Goal: Transaction & Acquisition: Purchase product/service

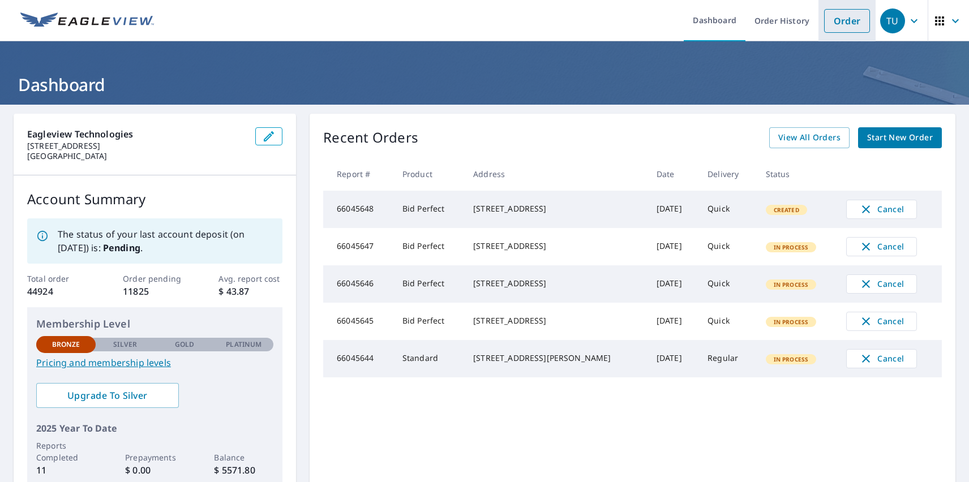
click at [838, 20] on link "Order" at bounding box center [847, 21] width 46 height 24
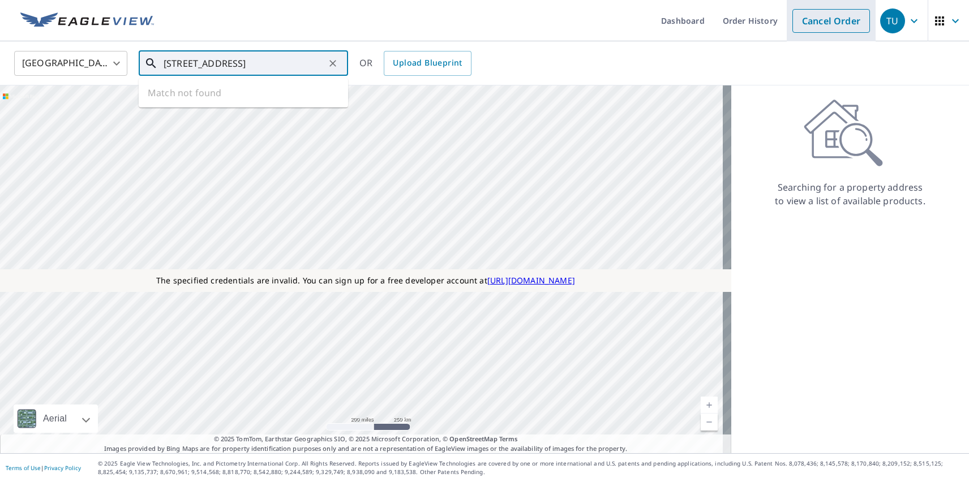
type input "471 Paddington Dr, Kyle, TX 78640, USA"
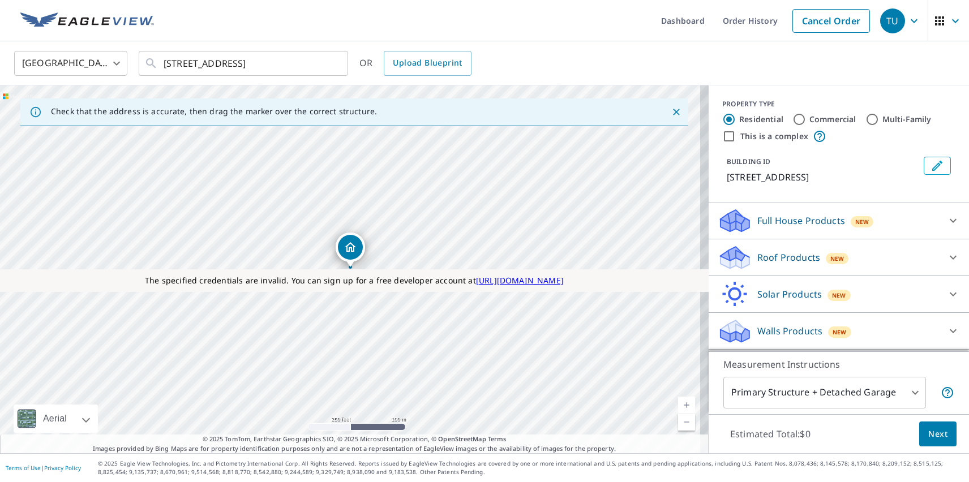
click at [884, 20] on div "TU" at bounding box center [892, 20] width 25 height 25
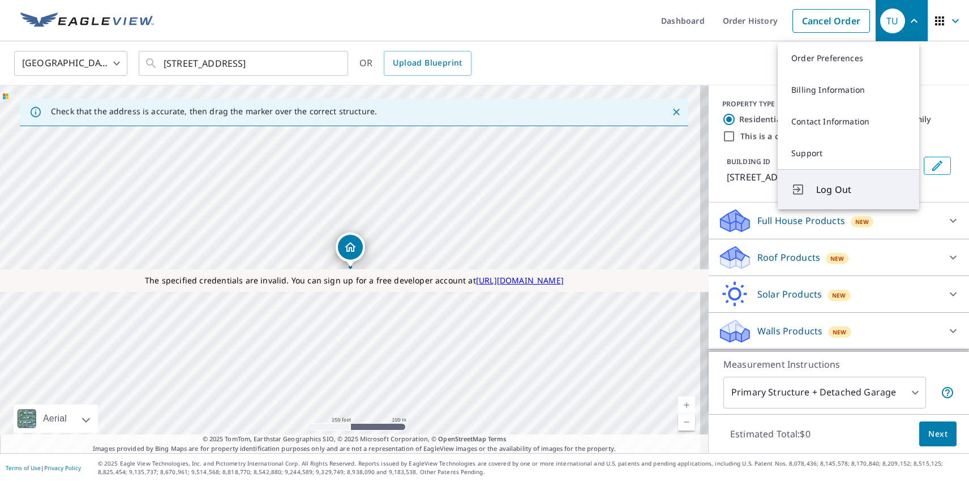
click at [861, 190] on span "Log Out" at bounding box center [860, 190] width 89 height 14
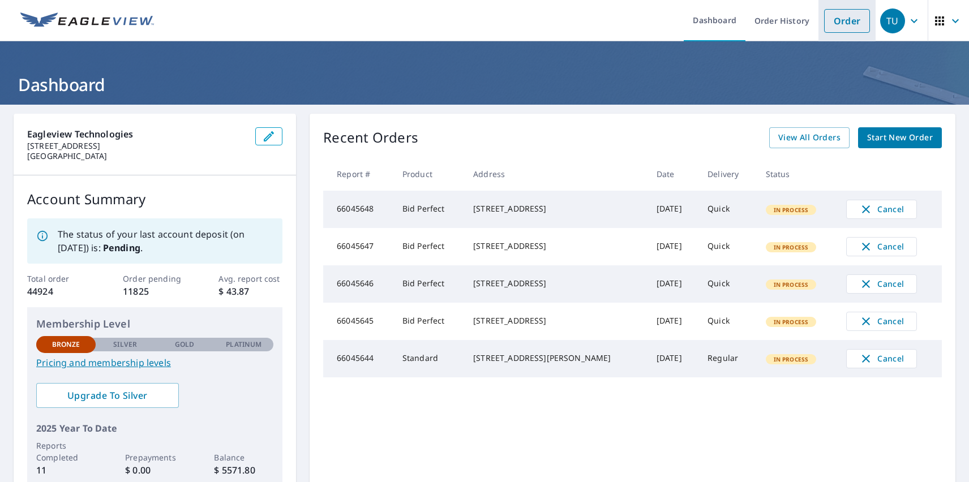
click at [838, 20] on link "Order" at bounding box center [847, 21] width 46 height 24
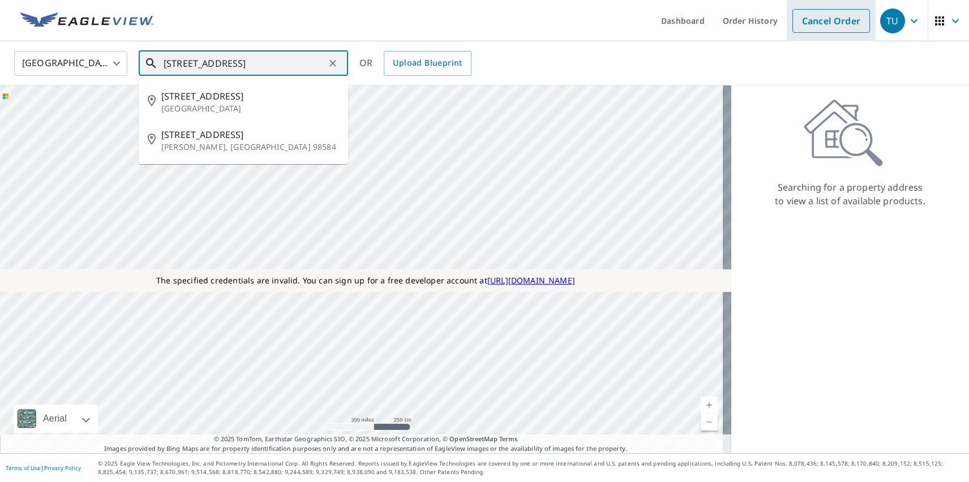
type input "151 Picadilly Dr"
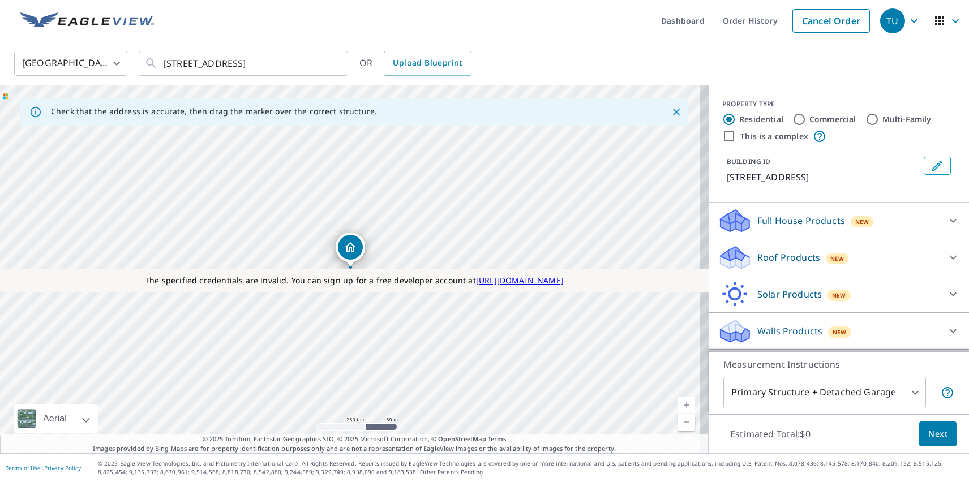
click at [884, 20] on div "TU" at bounding box center [892, 20] width 25 height 25
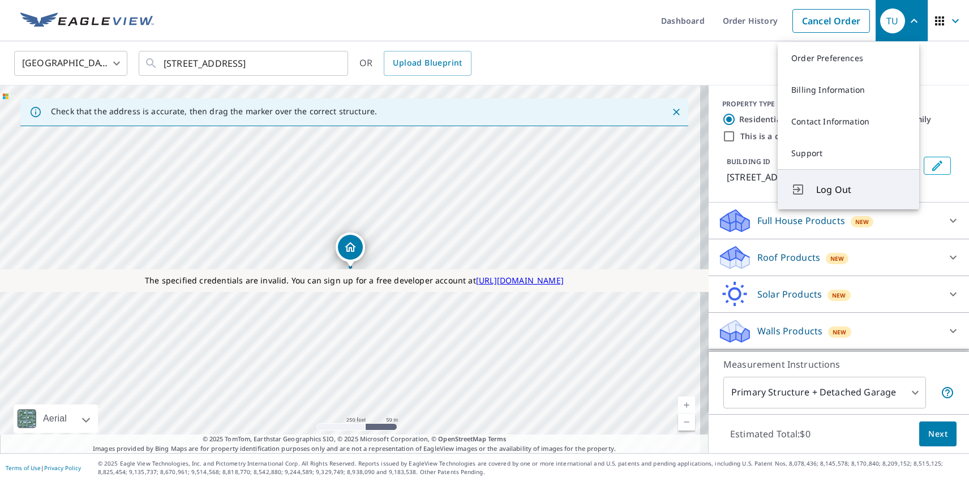
click at [861, 190] on span "Log Out" at bounding box center [860, 190] width 89 height 14
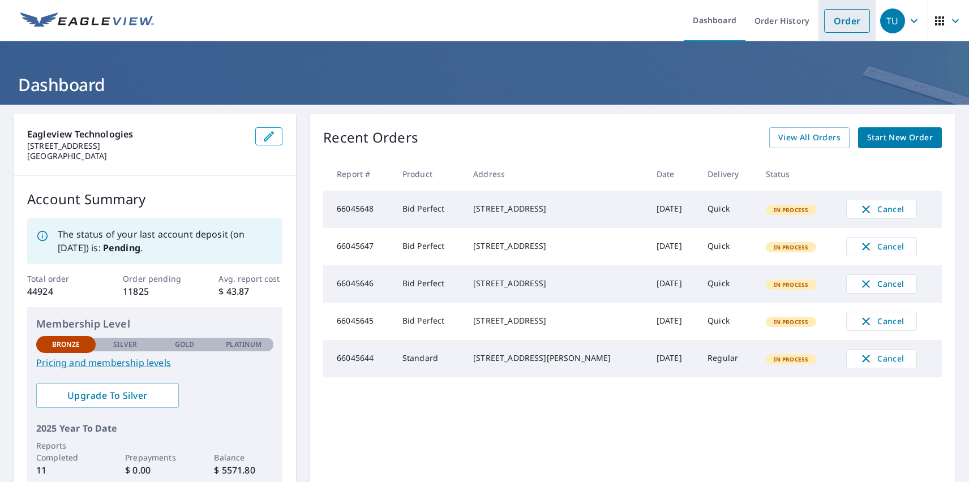
click at [838, 20] on link "Order" at bounding box center [847, 21] width 46 height 24
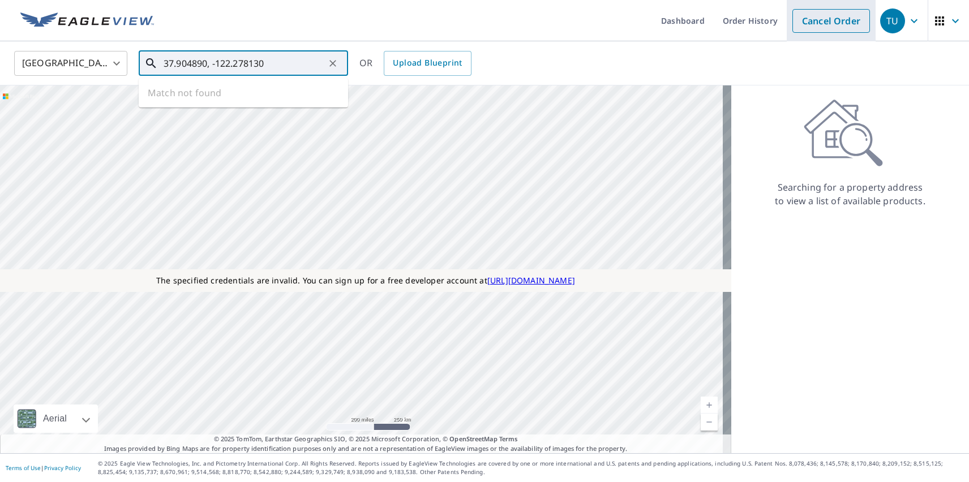
type input "37.904890, -122.278130"
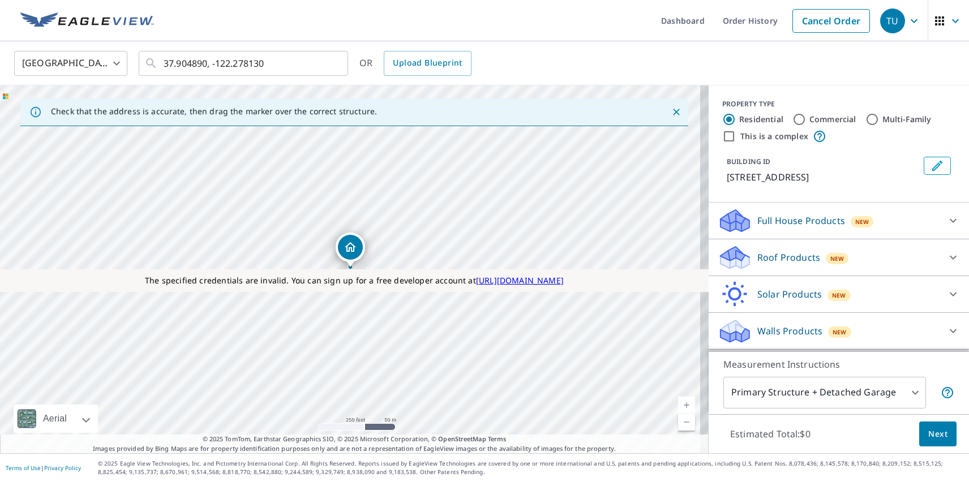
click at [884, 20] on div "TU" at bounding box center [892, 20] width 25 height 25
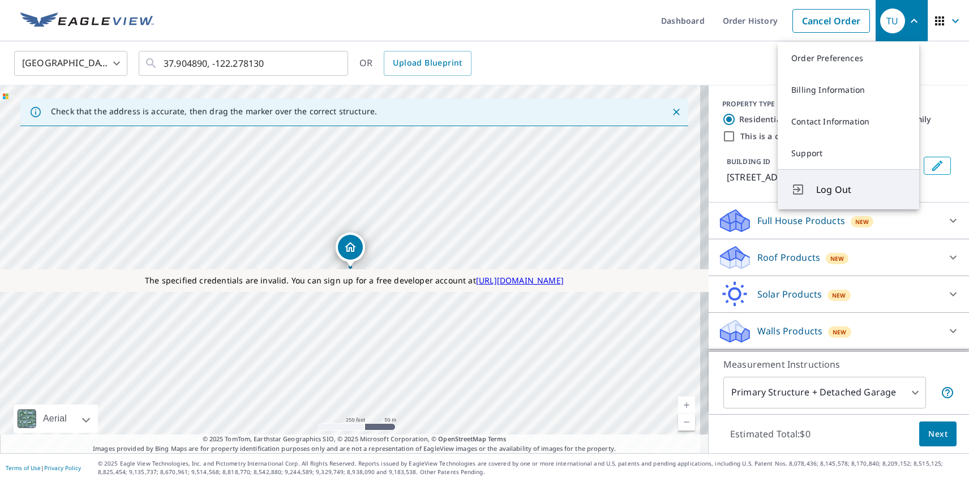
click at [861, 190] on span "Log Out" at bounding box center [860, 190] width 89 height 14
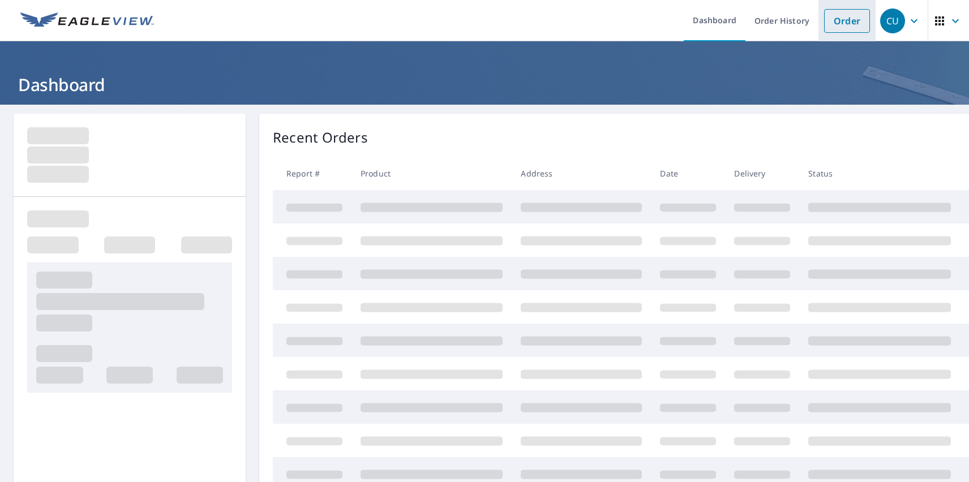
click at [838, 20] on link "Order" at bounding box center [847, 21] width 46 height 24
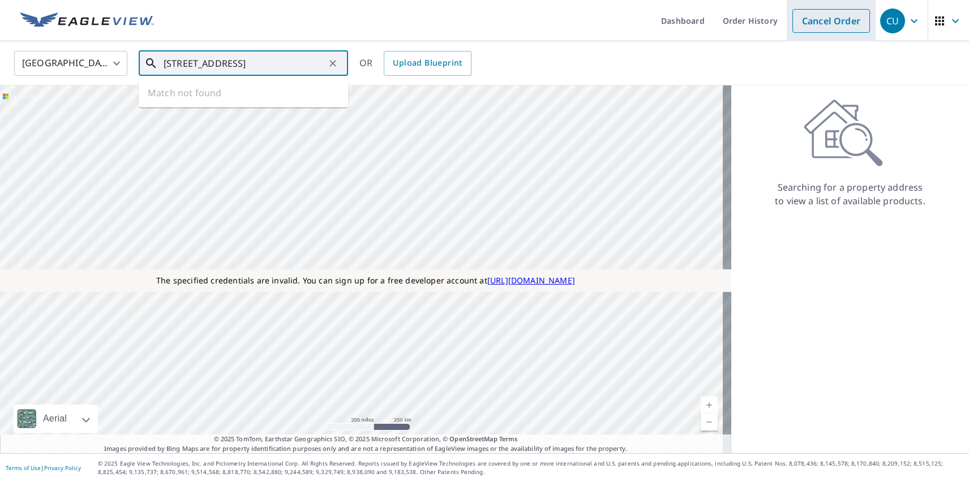
type input "[STREET_ADDRESS]"
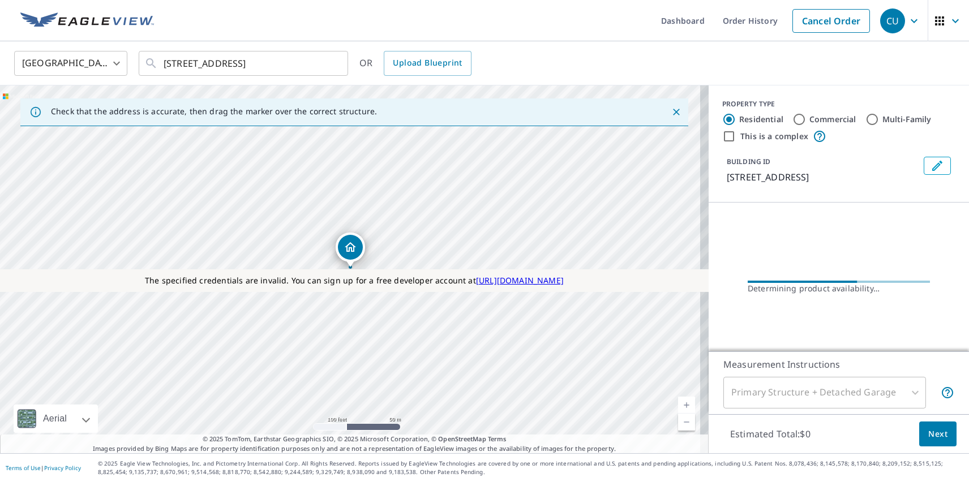
click at [884, 20] on div "CU" at bounding box center [892, 20] width 25 height 25
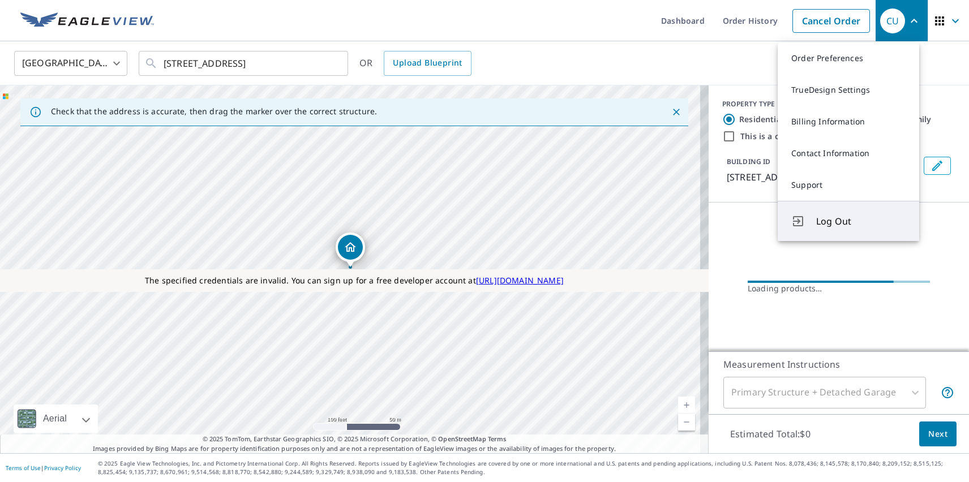
click at [861, 221] on span "Log Out" at bounding box center [860, 221] width 89 height 14
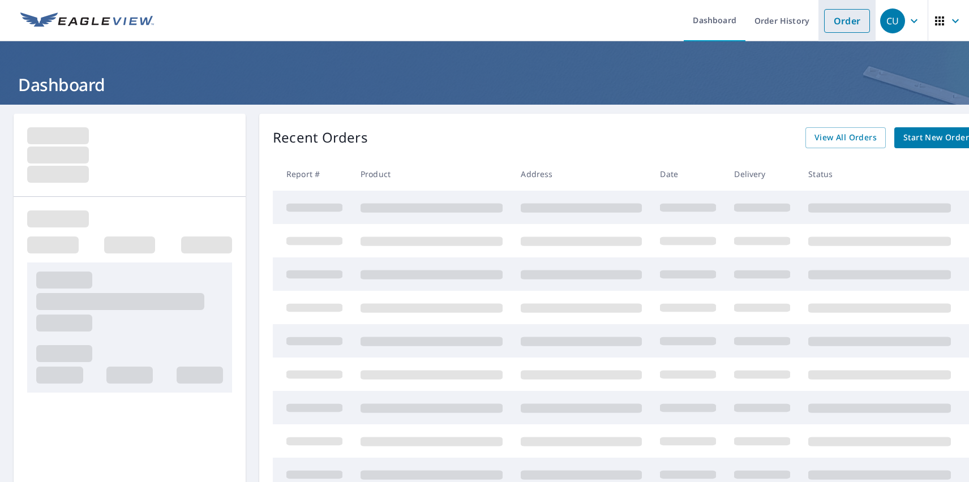
click at [838, 20] on link "Order" at bounding box center [847, 21] width 46 height 24
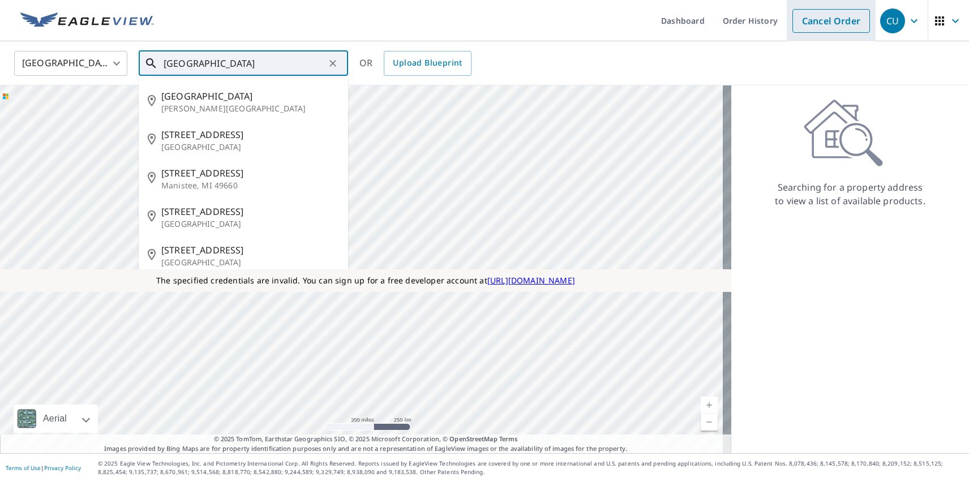
type input "[GEOGRAPHIC_DATA]"
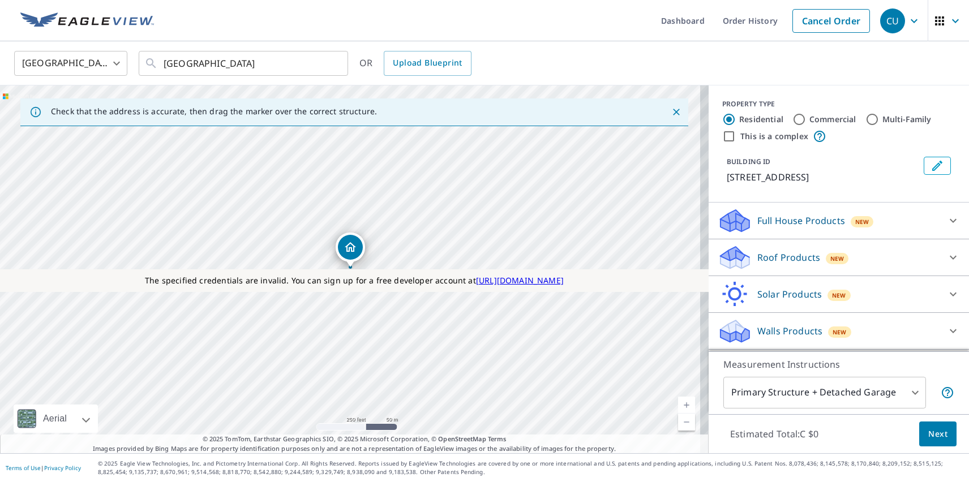
click at [884, 20] on div "CU" at bounding box center [892, 20] width 25 height 25
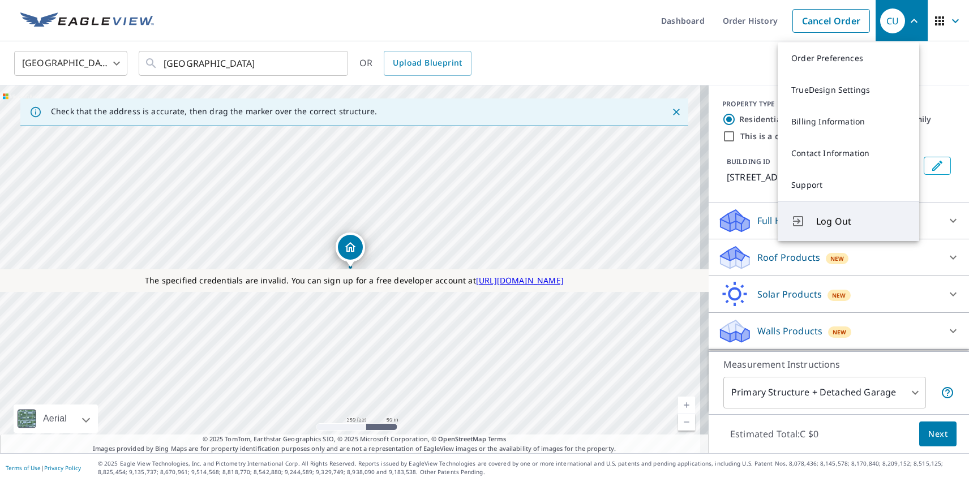
click at [861, 221] on span "Log Out" at bounding box center [860, 221] width 89 height 14
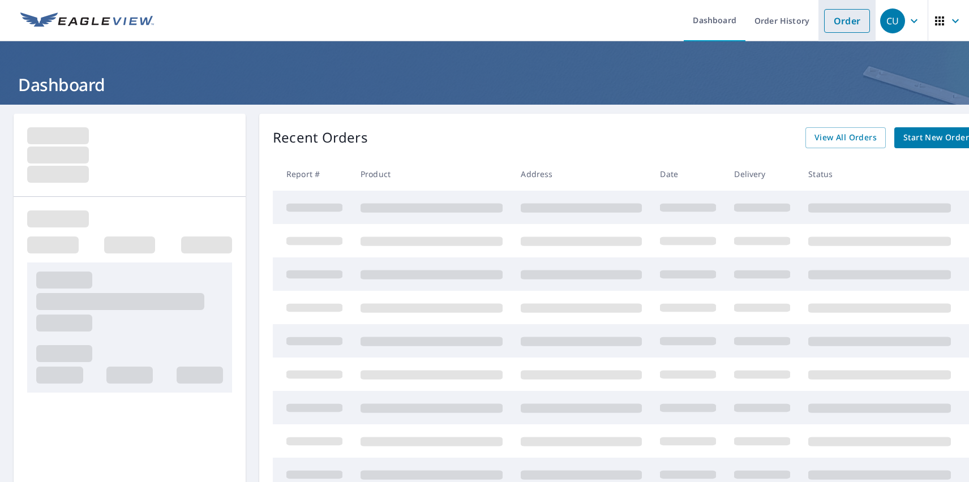
click at [838, 20] on link "Order" at bounding box center [847, 21] width 46 height 24
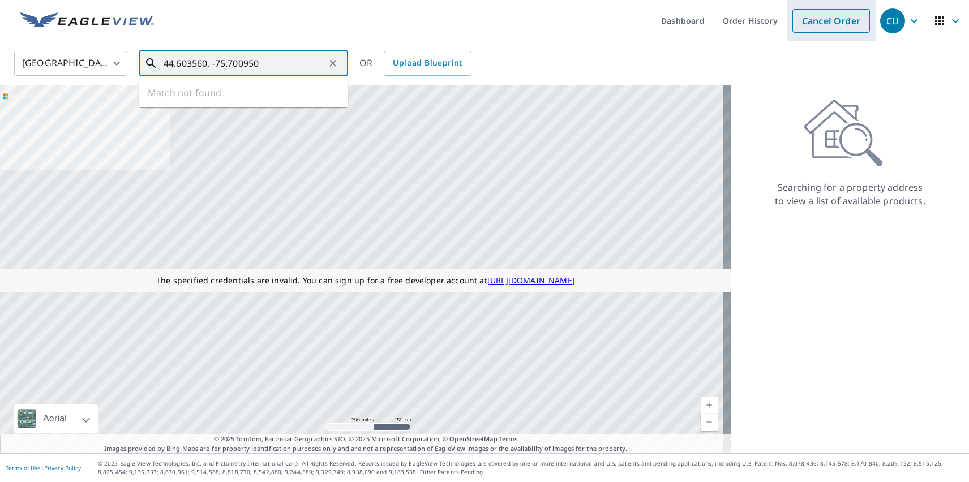
type input "44.603560, -75.700950"
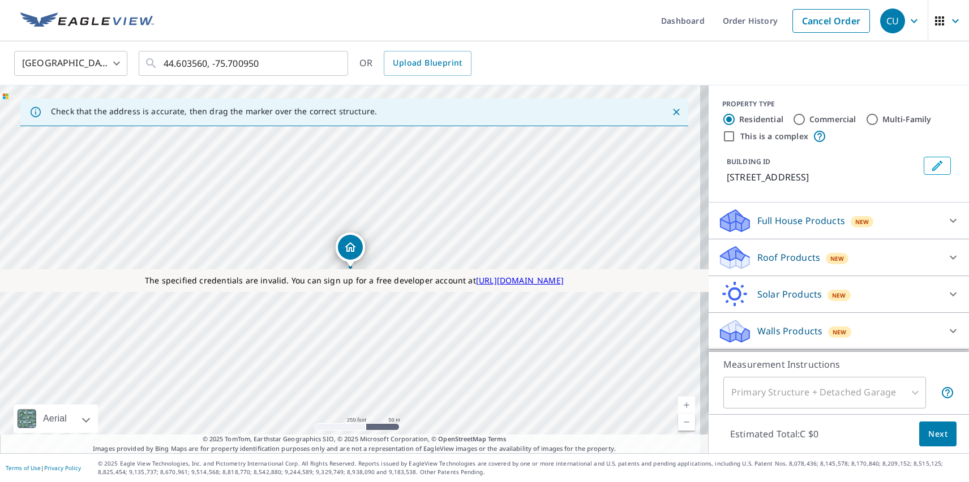
click at [884, 20] on div "CU" at bounding box center [892, 20] width 25 height 25
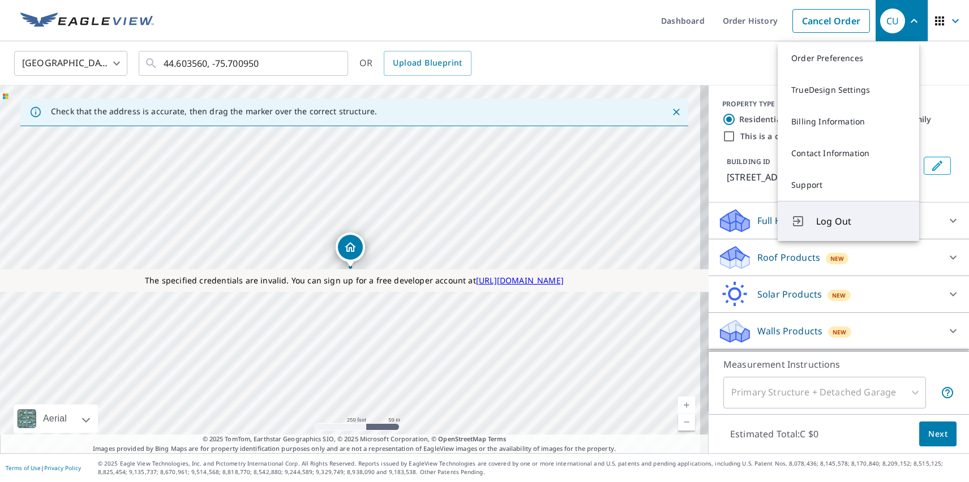
click at [861, 221] on span "Log Out" at bounding box center [860, 221] width 89 height 14
